Goal: Transaction & Acquisition: Purchase product/service

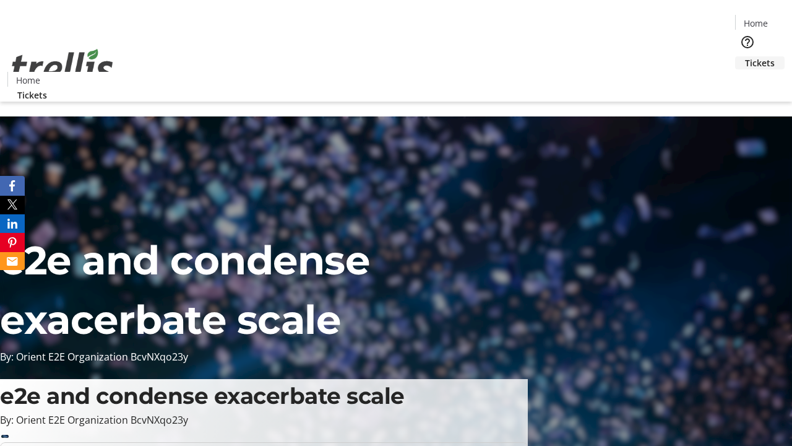
click at [745, 56] on span "Tickets" at bounding box center [760, 62] width 30 height 13
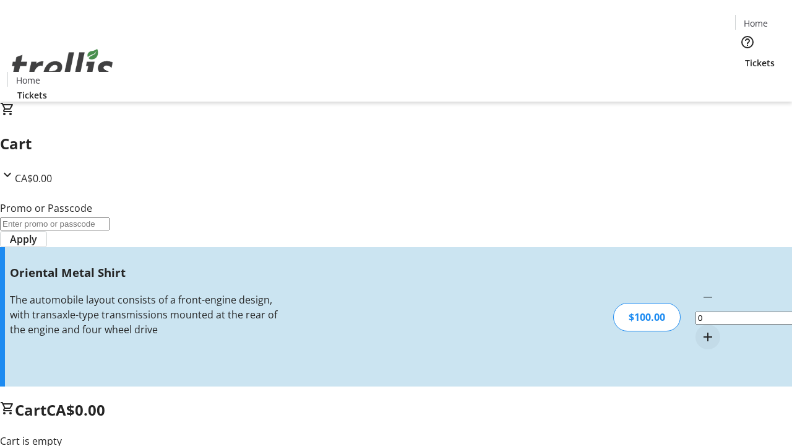
click at [701, 329] on mat-icon "Increment by one" at bounding box center [708, 336] width 15 height 15
type input "1"
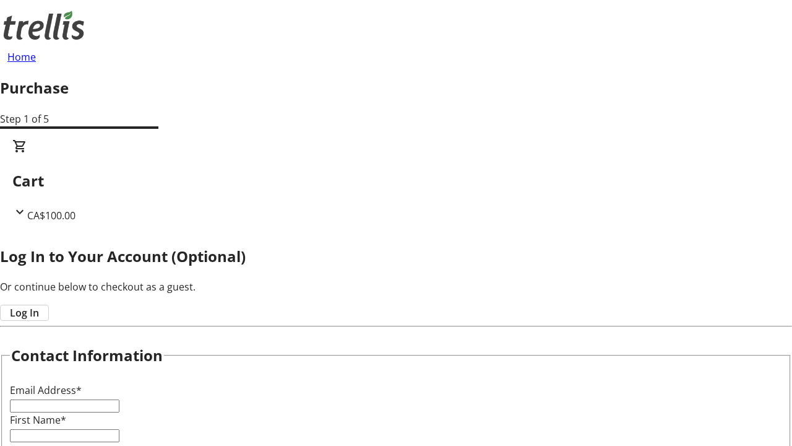
type input "FREE"
type input "[EMAIL_ADDRESS][DOMAIN_NAME]"
type input "Tyrique"
type input "Blick"
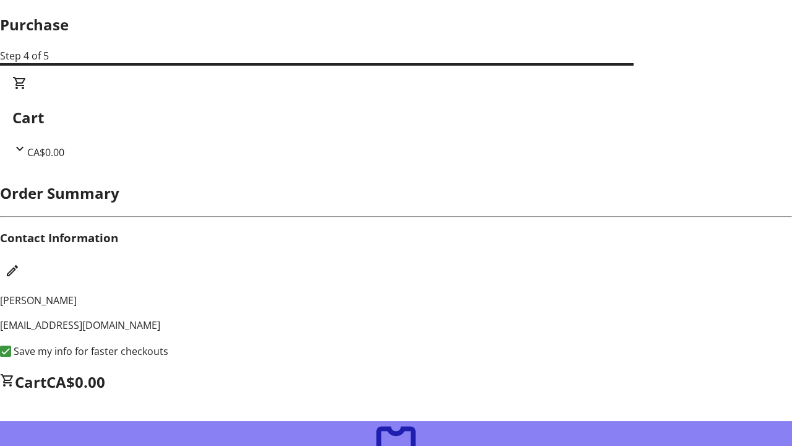
scroll to position [16, 0]
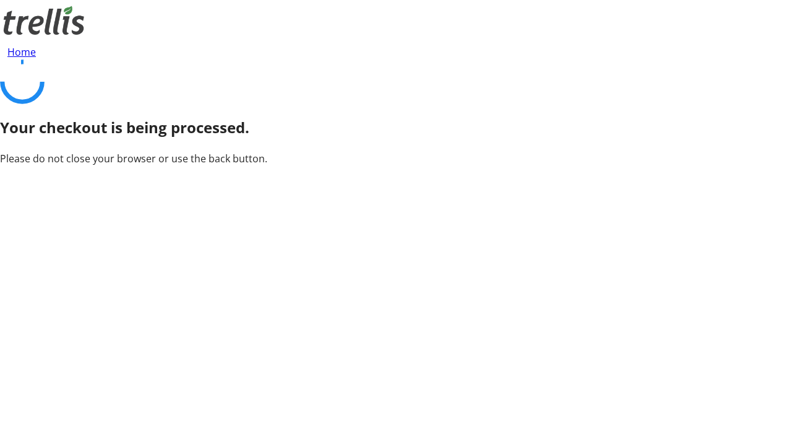
scroll to position [0, 0]
